Goal: Obtain resource: Obtain resource

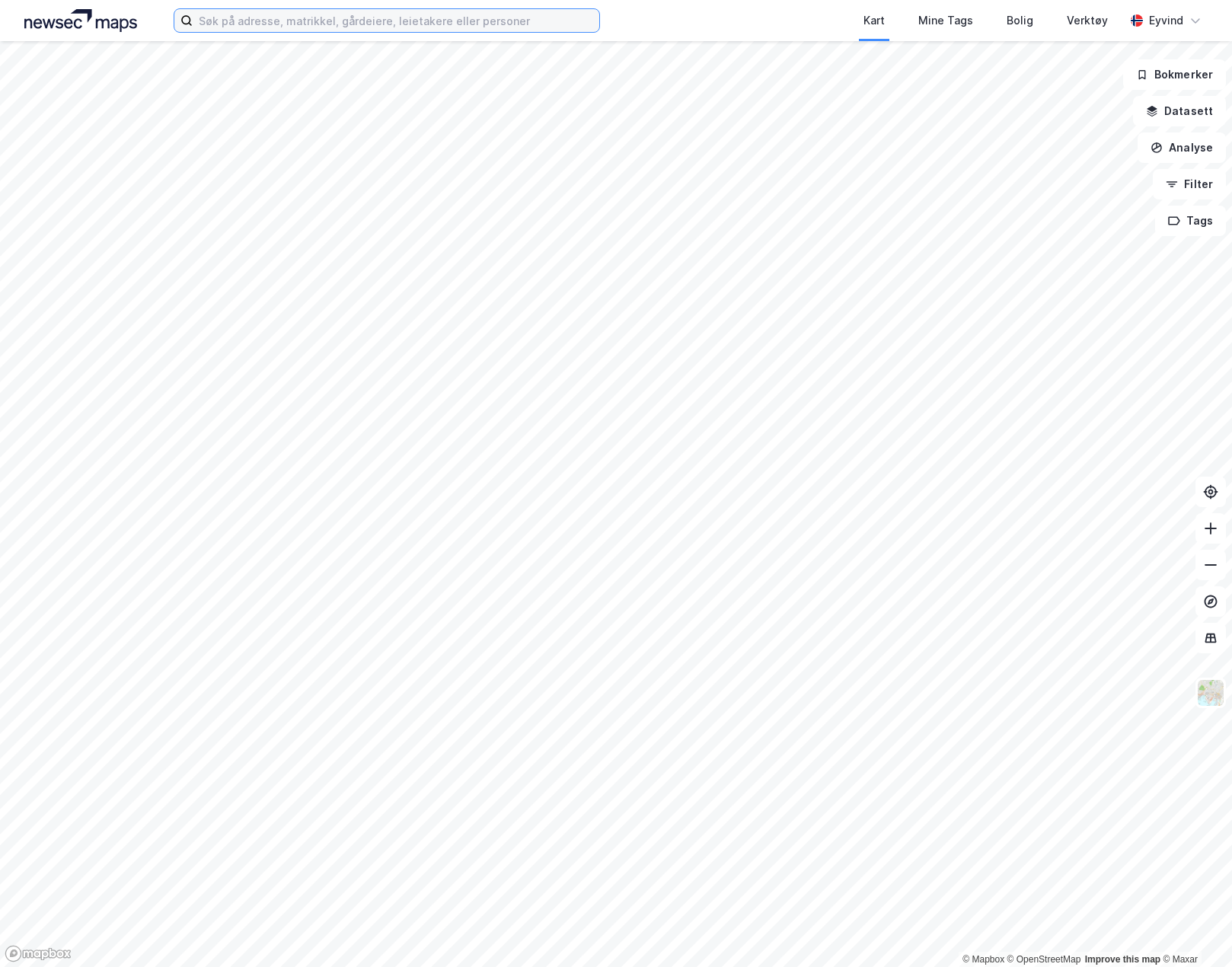
click at [338, 31] on input at bounding box center [396, 21] width 407 height 23
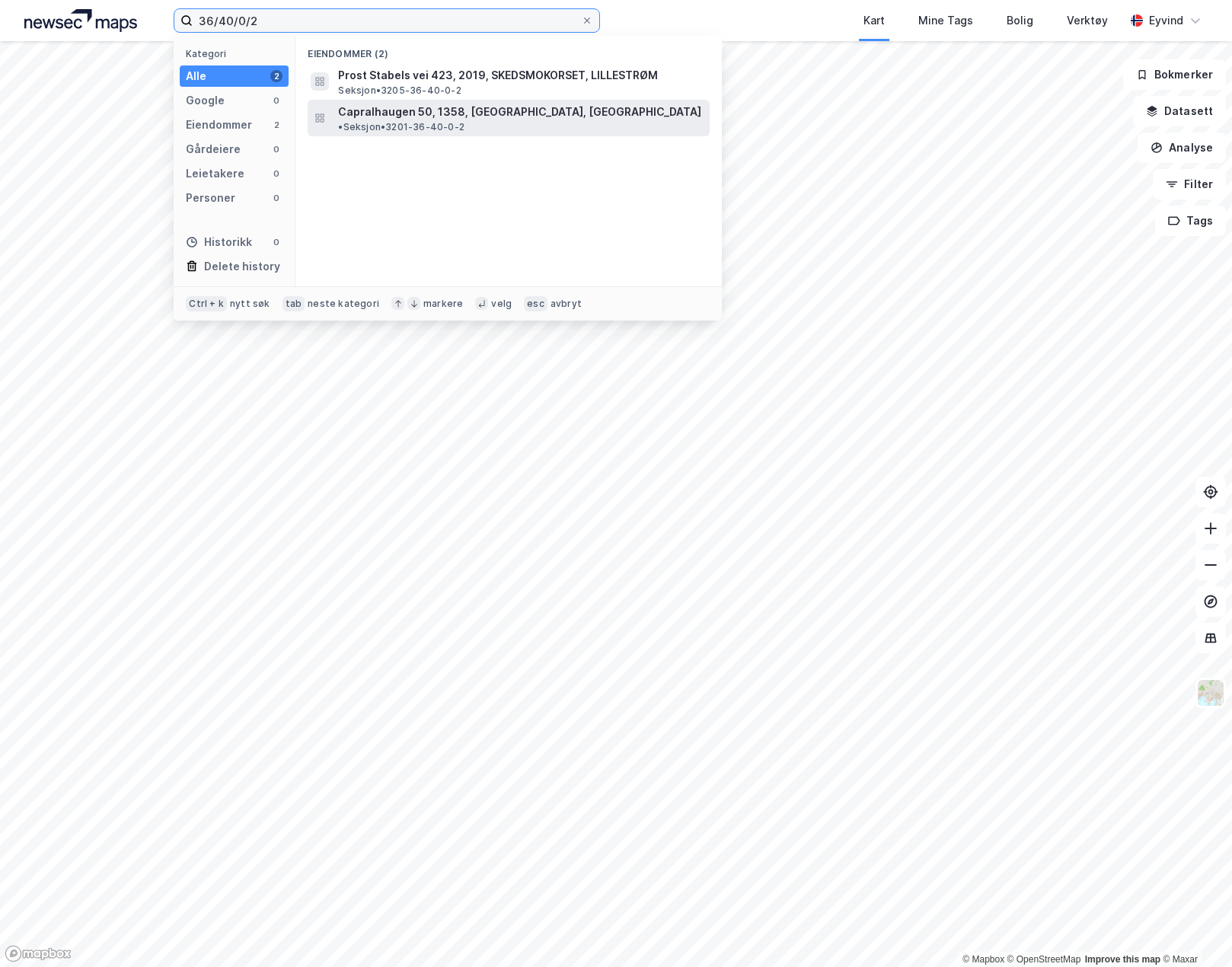
type input "36/40/0/2"
click at [445, 116] on span "Capralhaugen 50, 1358, [GEOGRAPHIC_DATA], [GEOGRAPHIC_DATA]" at bounding box center [519, 112] width 363 height 18
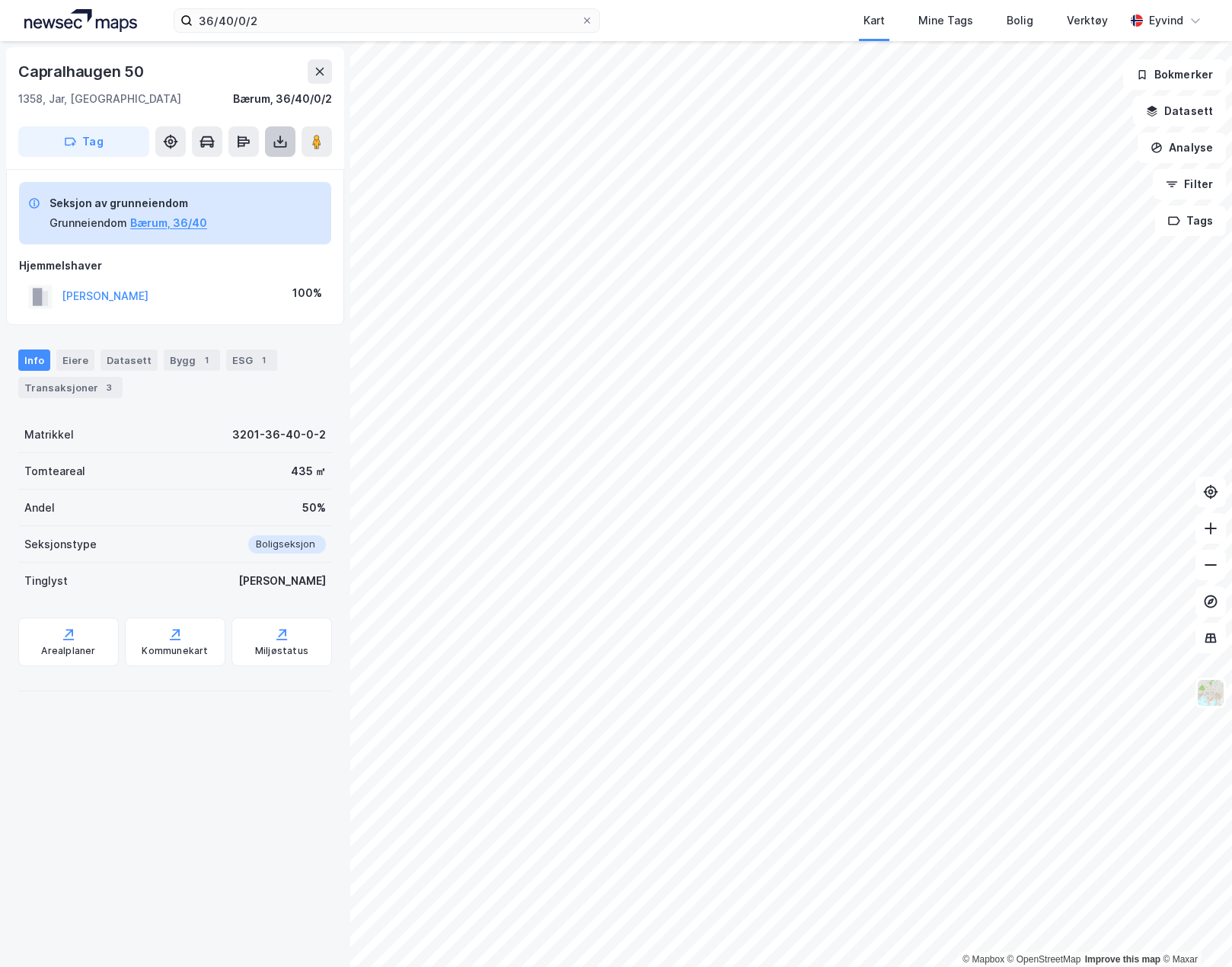
click at [284, 141] on icon at bounding box center [280, 141] width 15 height 15
click at [249, 178] on div "Last ned grunnbok" at bounding box center [204, 172] width 88 height 12
